Goal: Information Seeking & Learning: Understand process/instructions

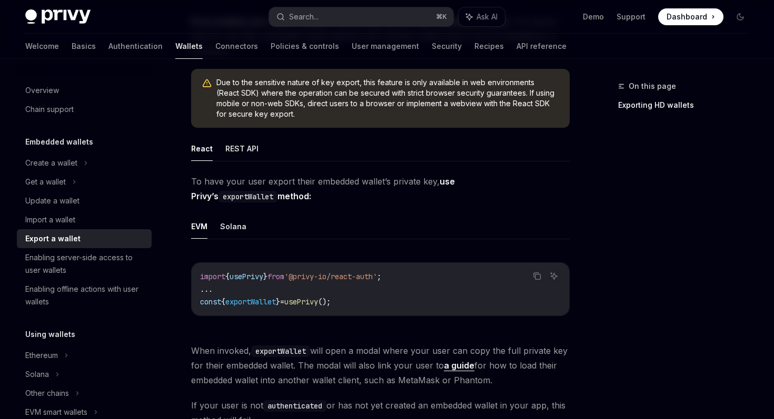
scroll to position [68, 0]
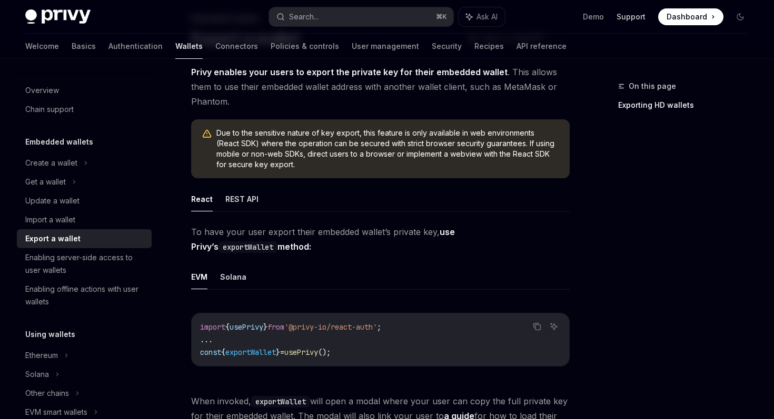
click at [633, 13] on link "Support" at bounding box center [630, 17] width 29 height 11
click at [71, 17] on img at bounding box center [57, 16] width 65 height 15
type textarea "*"
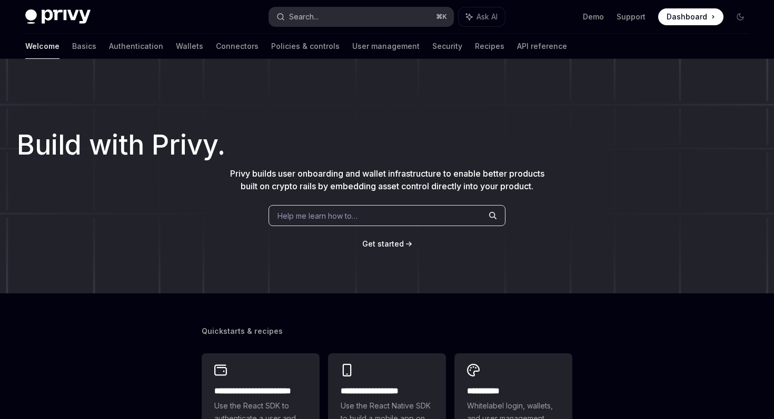
click at [356, 12] on button "Search... ⌘ K" at bounding box center [361, 16] width 184 height 19
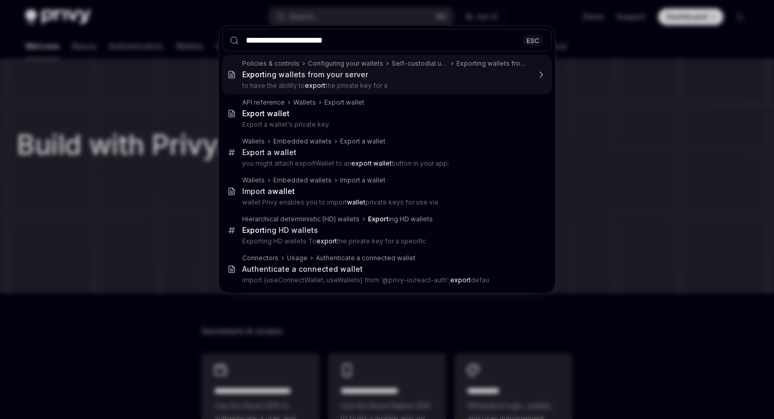
type input "**********"
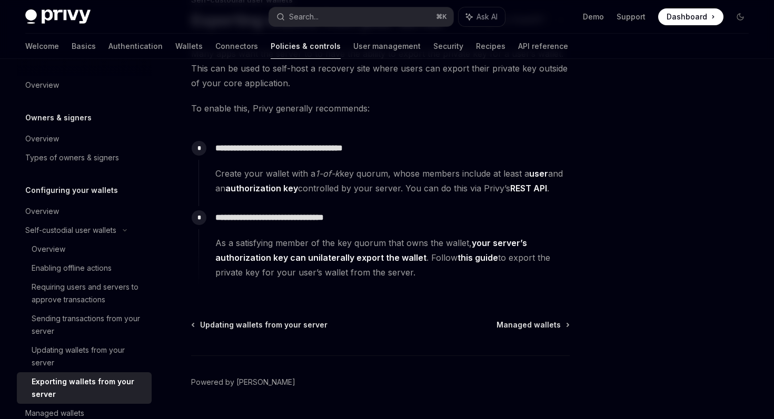
scroll to position [114, 0]
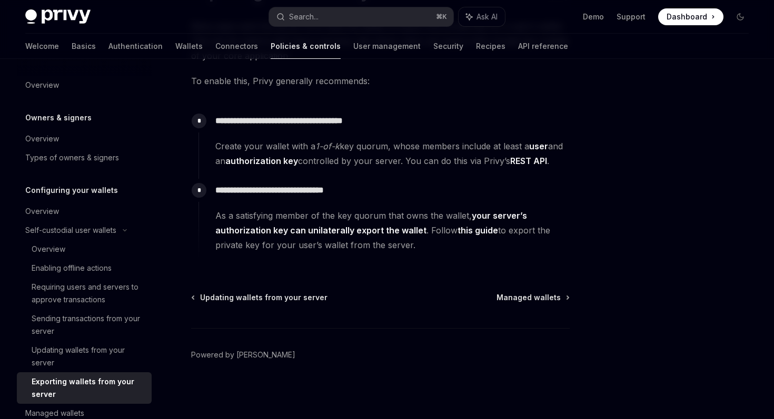
click at [73, 12] on img at bounding box center [57, 16] width 65 height 15
type textarea "*"
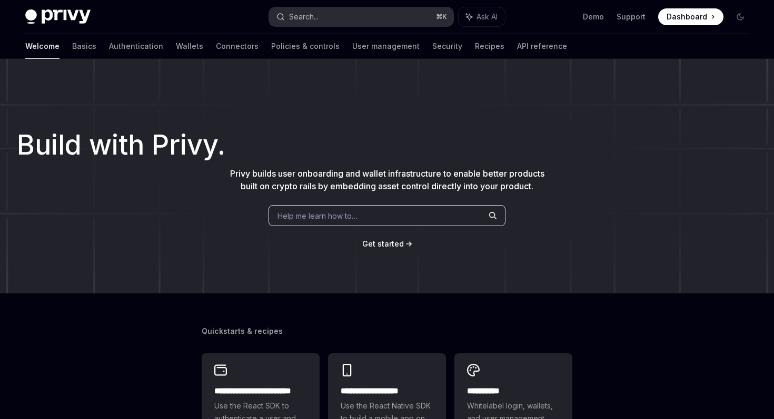
click at [357, 16] on button "Search... ⌘ K" at bounding box center [361, 16] width 184 height 19
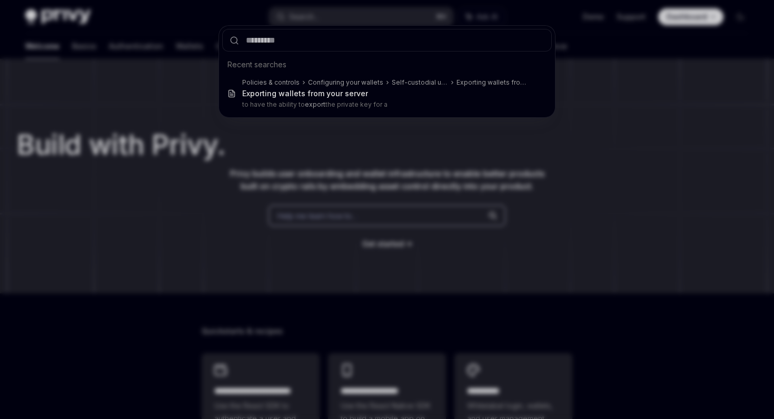
click at [664, 39] on div "Recent searches Policies & controls Configuring your wallets Self-custodial use…" at bounding box center [387, 209] width 774 height 419
